Goal: Navigation & Orientation: Find specific page/section

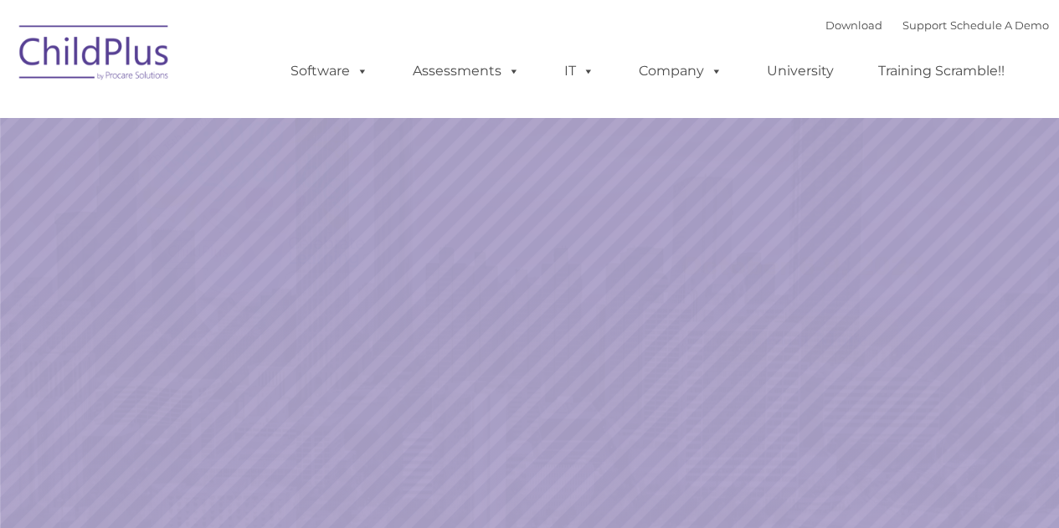
select select "MEDIUM"
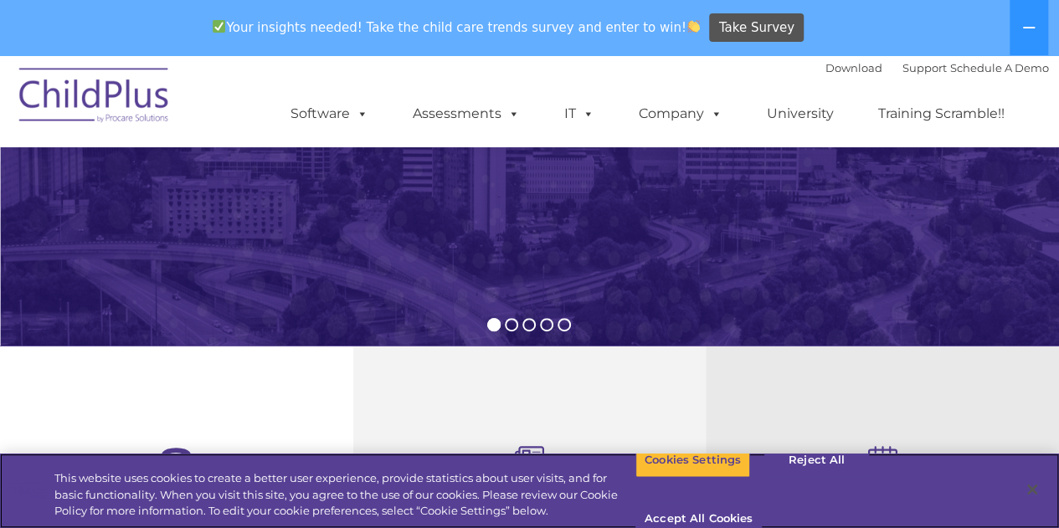
scroll to position [311, 0]
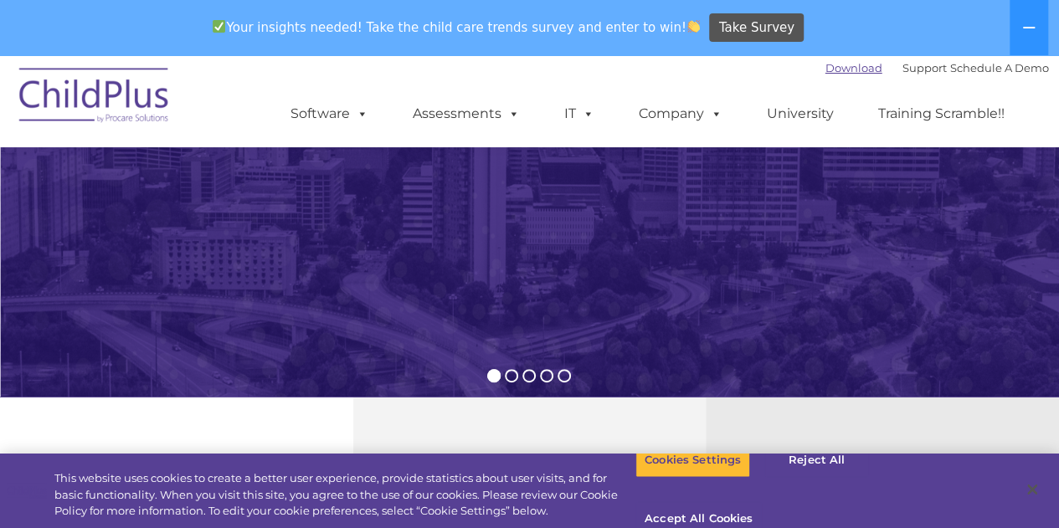
click at [832, 74] on link "Download" at bounding box center [853, 67] width 57 height 13
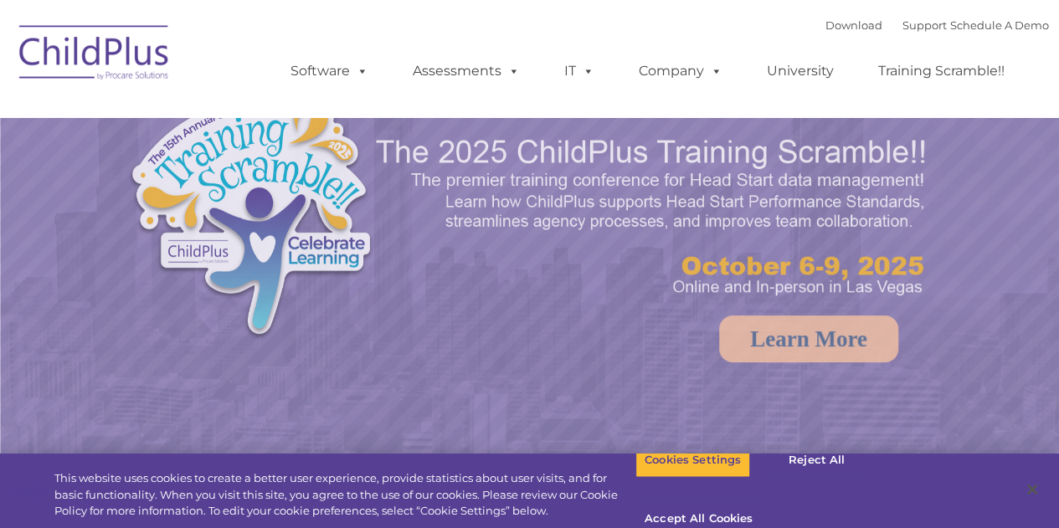
select select "MEDIUM"
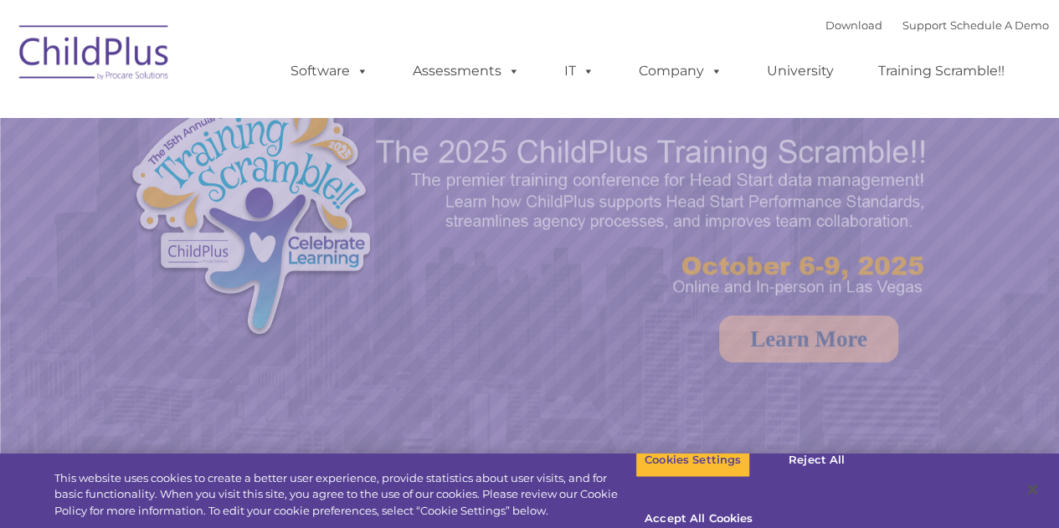
select select "MEDIUM"
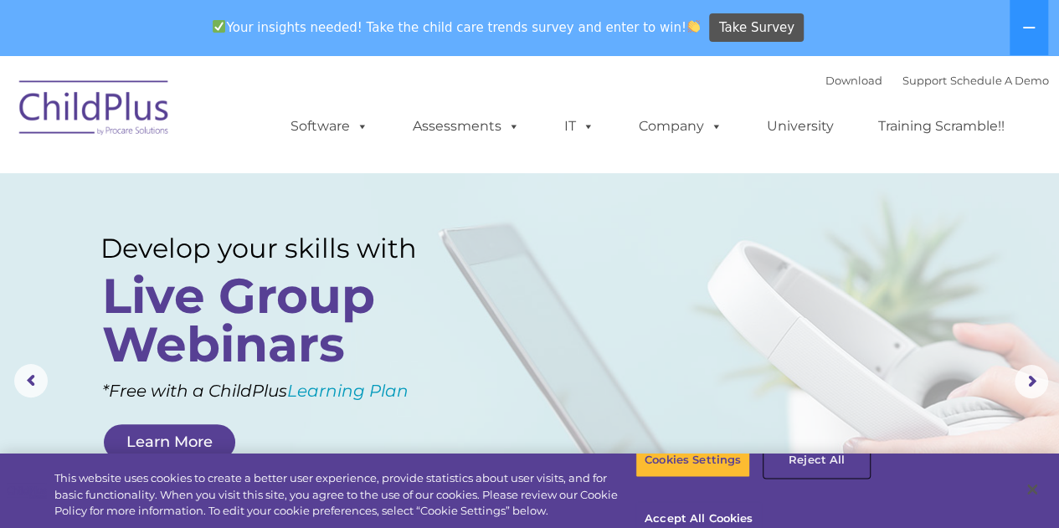
click at [804, 478] on button "Reject All" at bounding box center [816, 460] width 105 height 35
